Goal: Navigation & Orientation: Find specific page/section

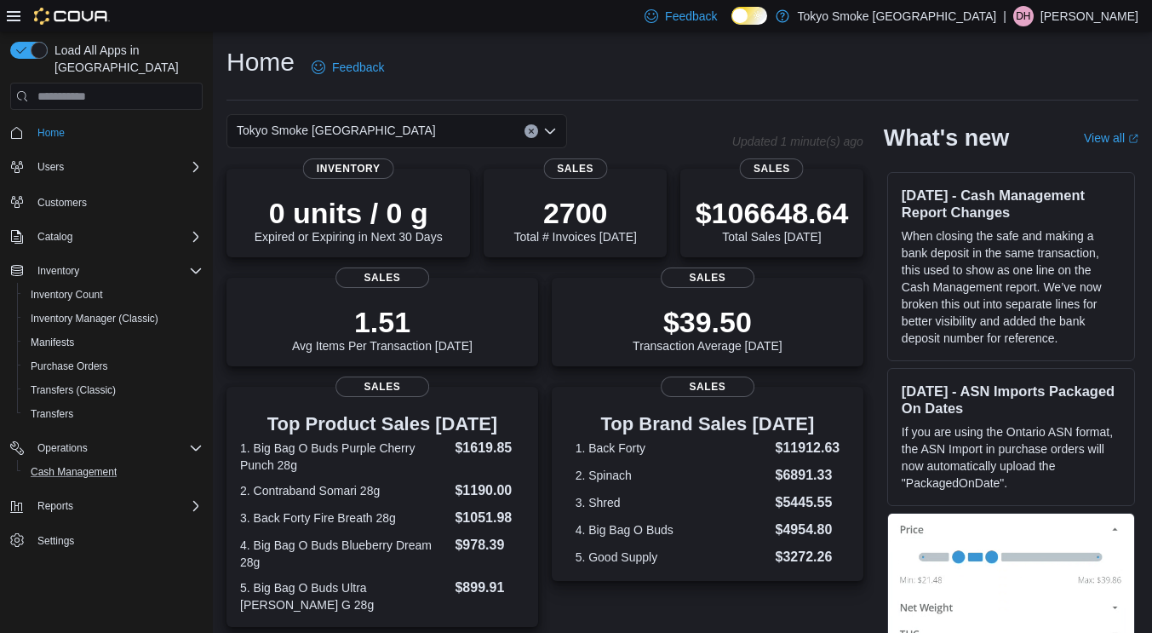
click at [77, 464] on button "Cash Management" at bounding box center [113, 472] width 192 height 24
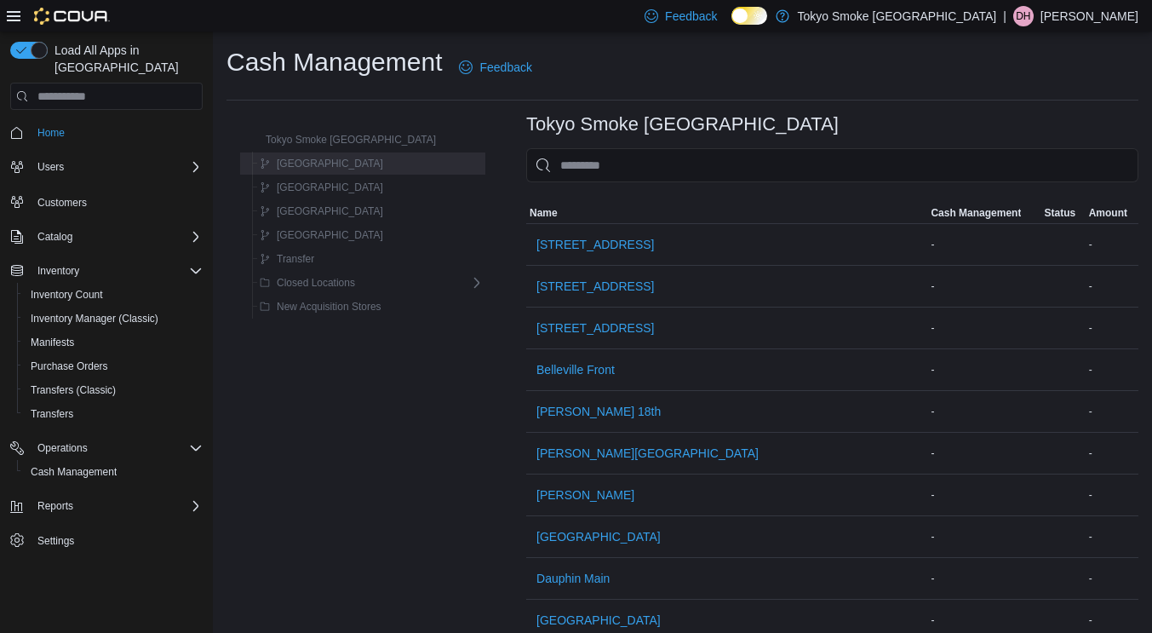
click at [309, 169] on span "[GEOGRAPHIC_DATA]" at bounding box center [330, 164] width 106 height 14
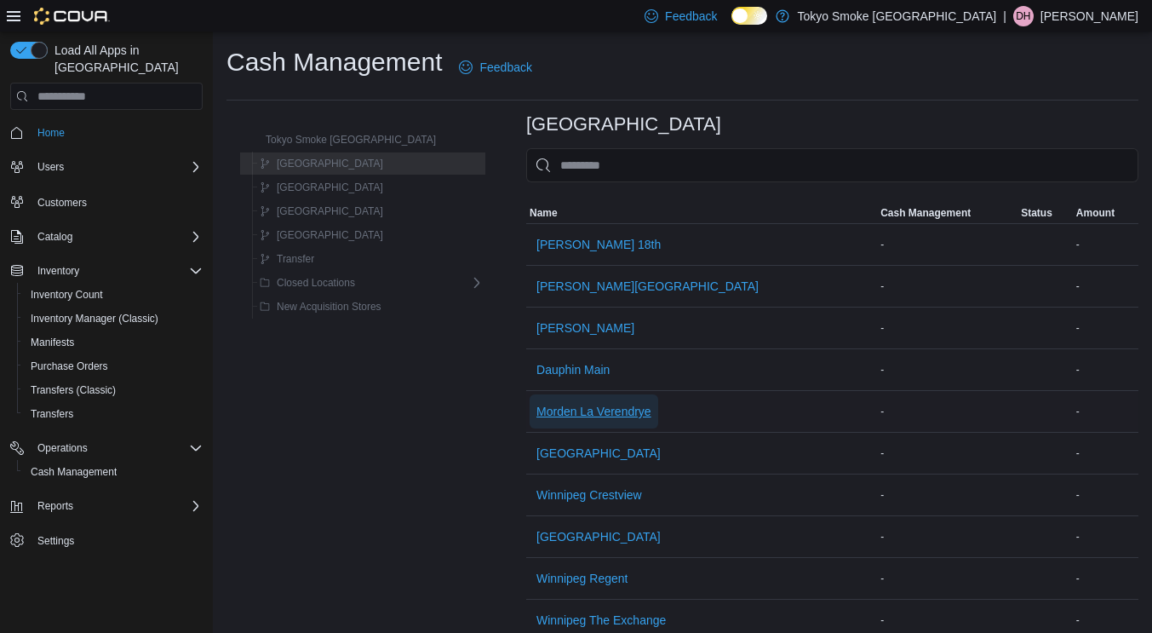
click at [580, 421] on span "Morden La Verendrye" at bounding box center [594, 411] width 115 height 34
